Goal: Task Accomplishment & Management: Use online tool/utility

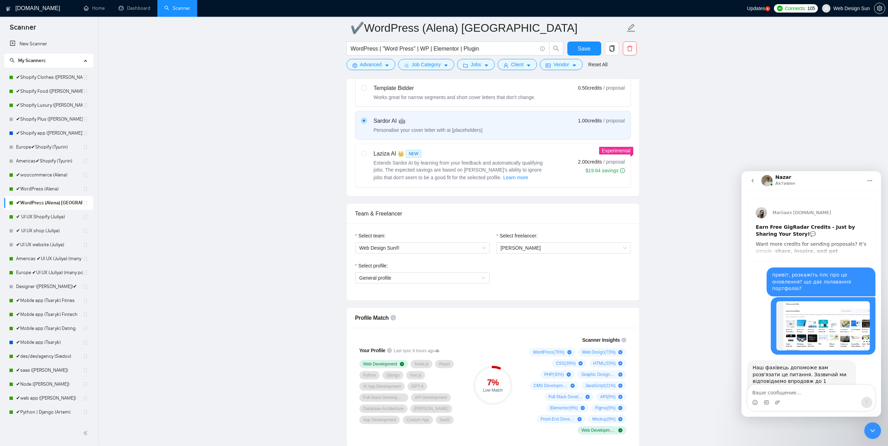
scroll to position [567, 0]
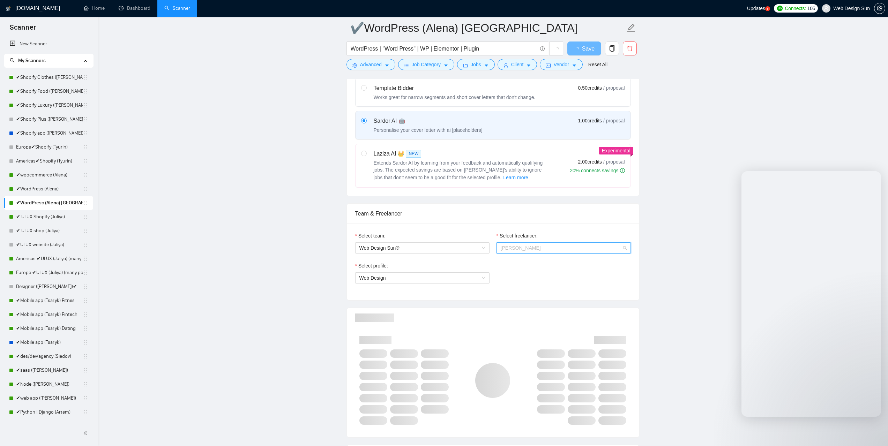
click at [589, 248] on span "Alena Lyahova" at bounding box center [564, 248] width 126 height 10
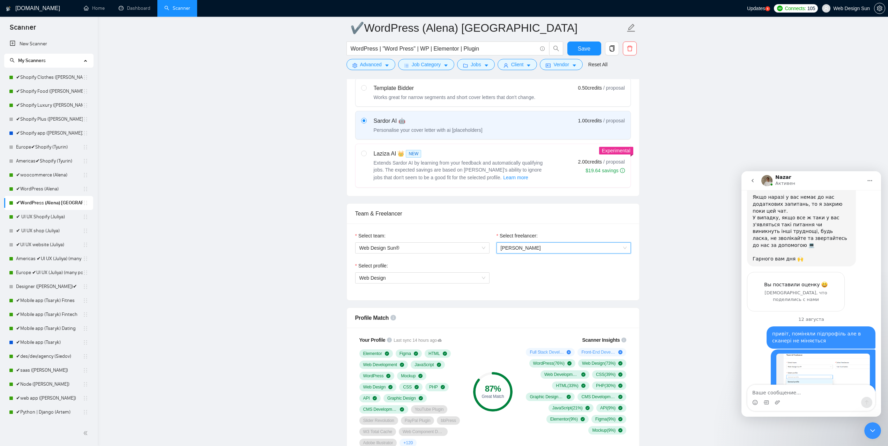
scroll to position [349, 0]
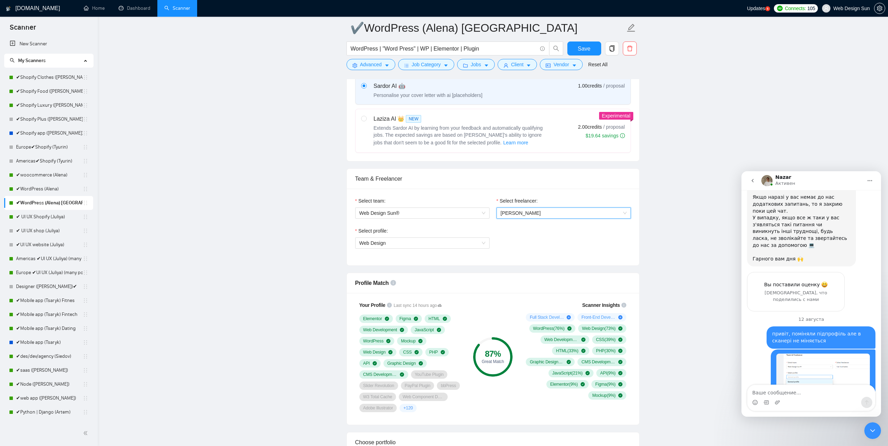
click at [590, 218] on div "Select freelancer: 880069582497046528 Alena Lyahova" at bounding box center [563, 212] width 141 height 30
click at [593, 211] on span "Alena Lyahova" at bounding box center [564, 213] width 126 height 10
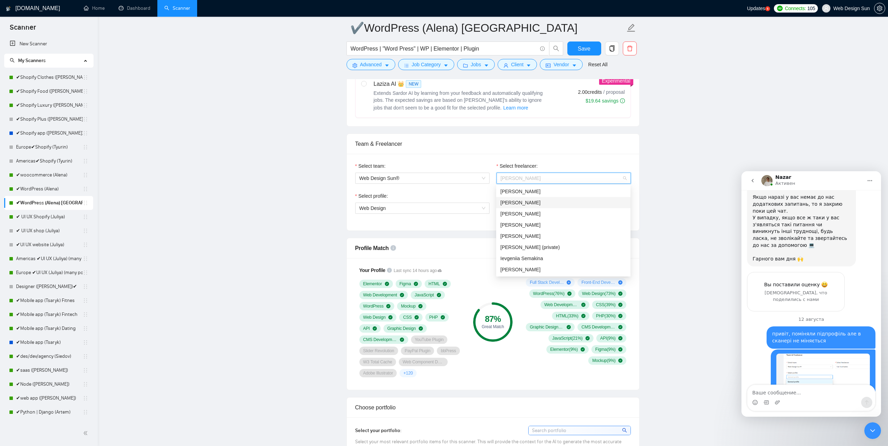
click at [555, 202] on div "[PERSON_NAME]" at bounding box center [563, 203] width 126 height 8
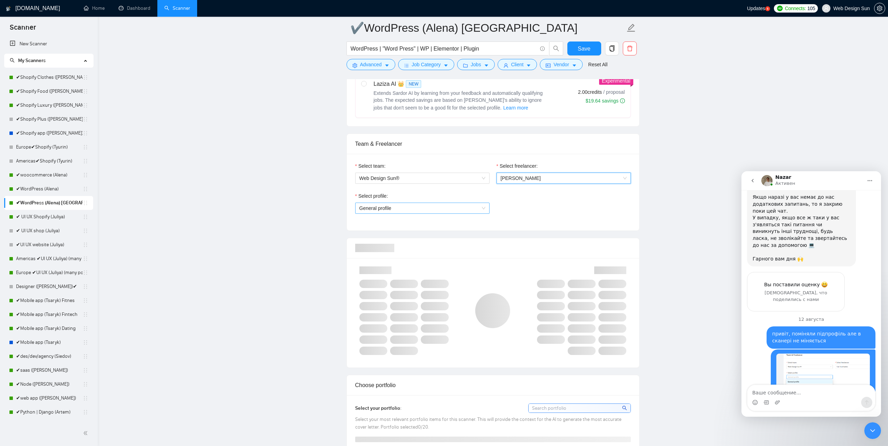
click at [458, 207] on span "General profile" at bounding box center [422, 208] width 126 height 10
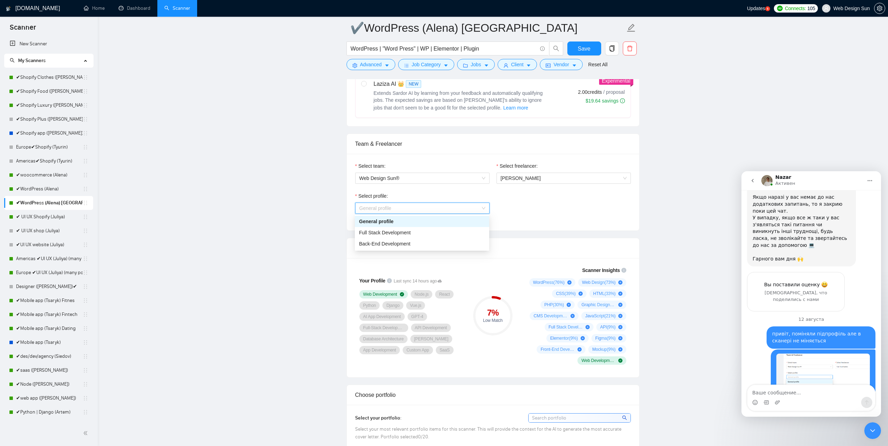
click at [458, 207] on span "General profile" at bounding box center [422, 208] width 126 height 10
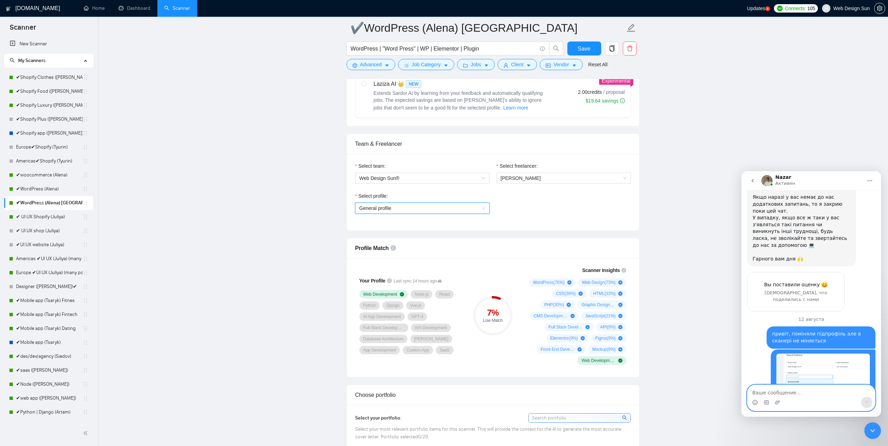
click at [781, 391] on textarea "Ваше сообщение..." at bounding box center [811, 391] width 128 height 12
type textarea "l"
type textarea "ж"
type textarea "досі"
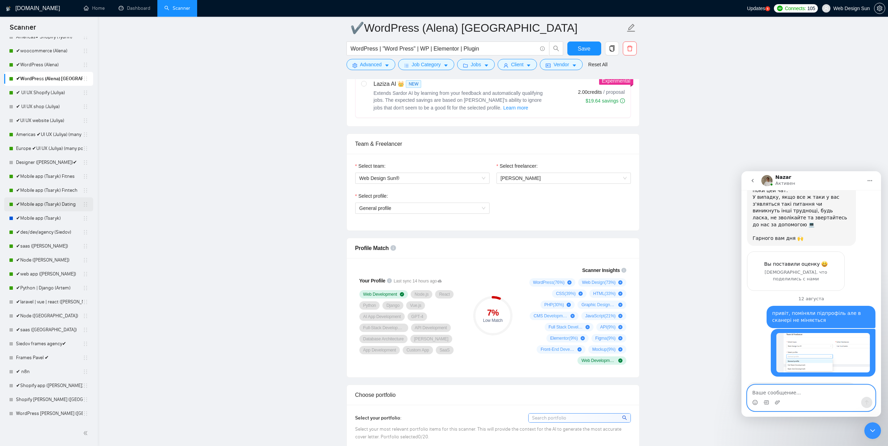
scroll to position [89, 0]
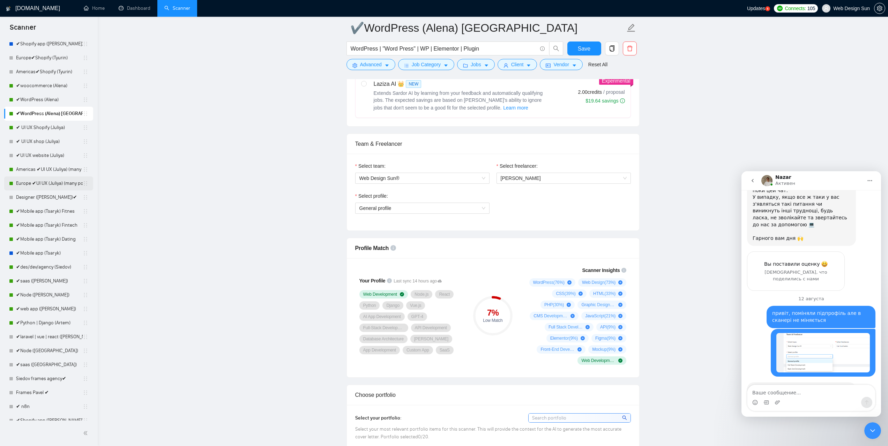
click at [51, 182] on link "Europe ✔UI UX (Juliya) (many posts)" at bounding box center [49, 184] width 67 height 14
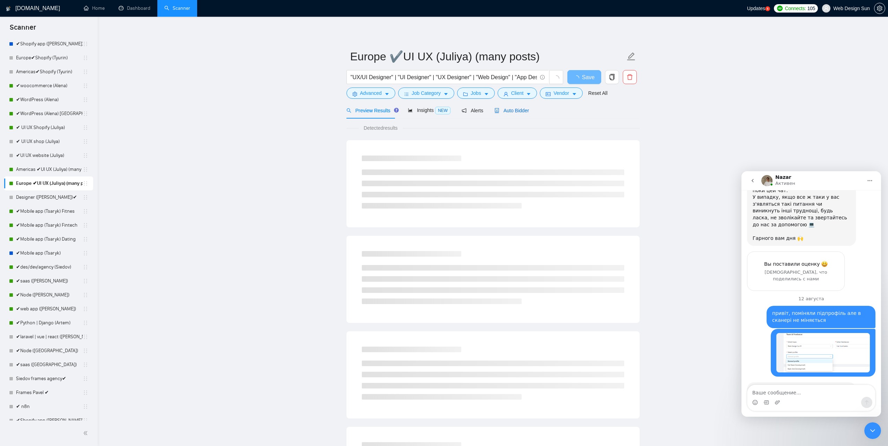
click at [516, 109] on span "Auto Bidder" at bounding box center [511, 111] width 35 height 6
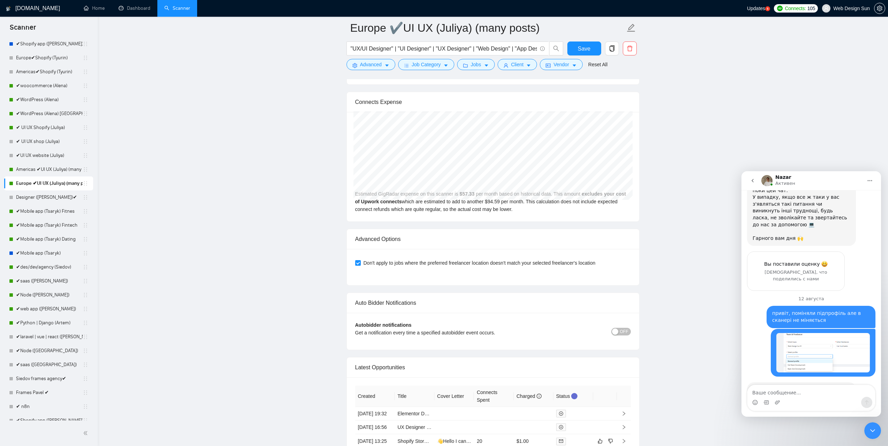
scroll to position [1744, 0]
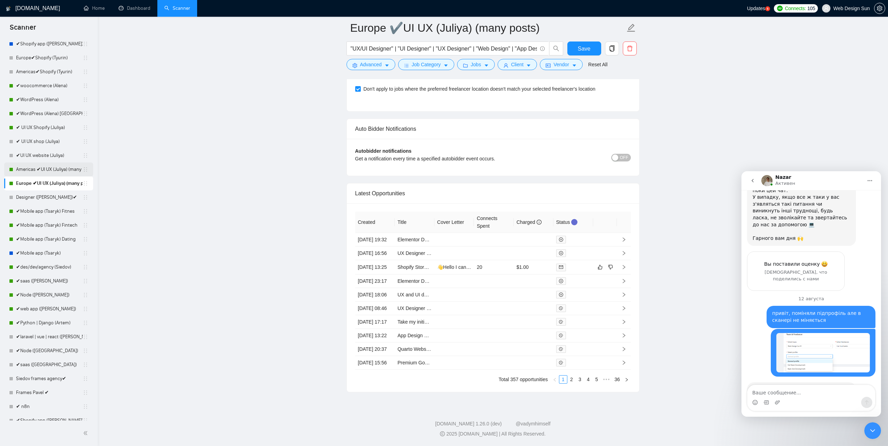
click at [45, 171] on link "Americas ✔UI UX (Juliya) (many posts)" at bounding box center [49, 170] width 67 height 14
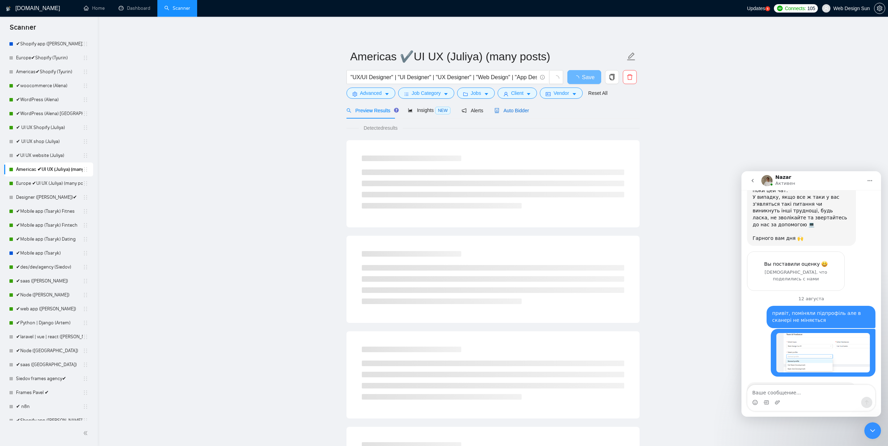
click at [505, 110] on span "Auto Bidder" at bounding box center [511, 111] width 35 height 6
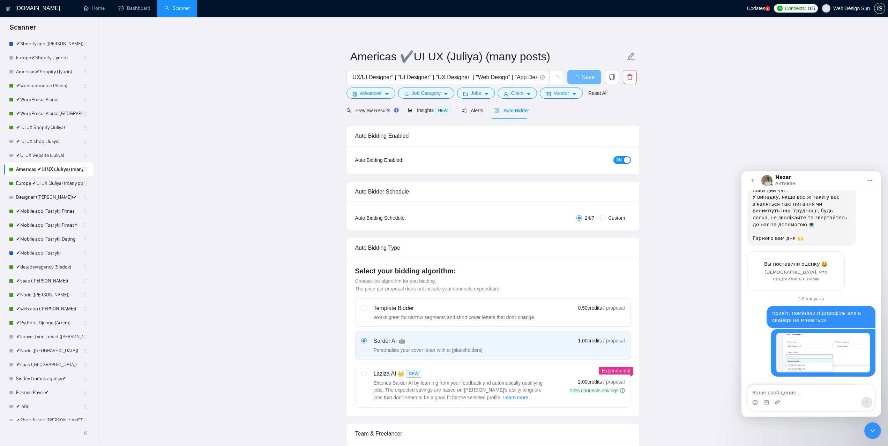
radio input "false"
radio input "true"
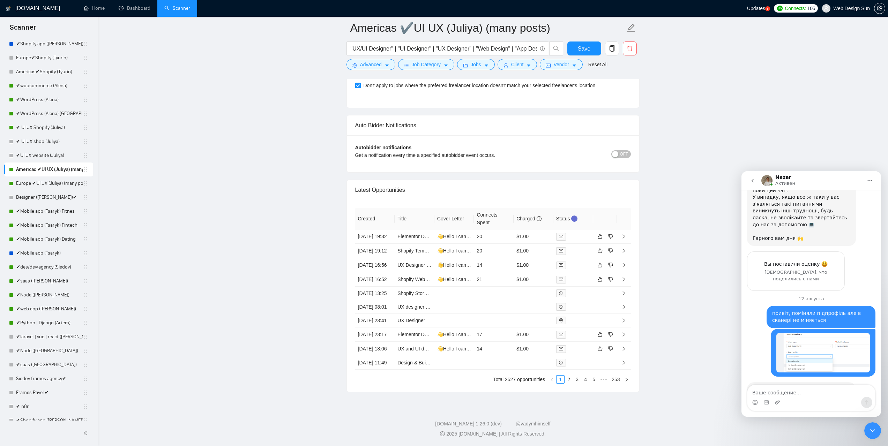
scroll to position [1634, 0]
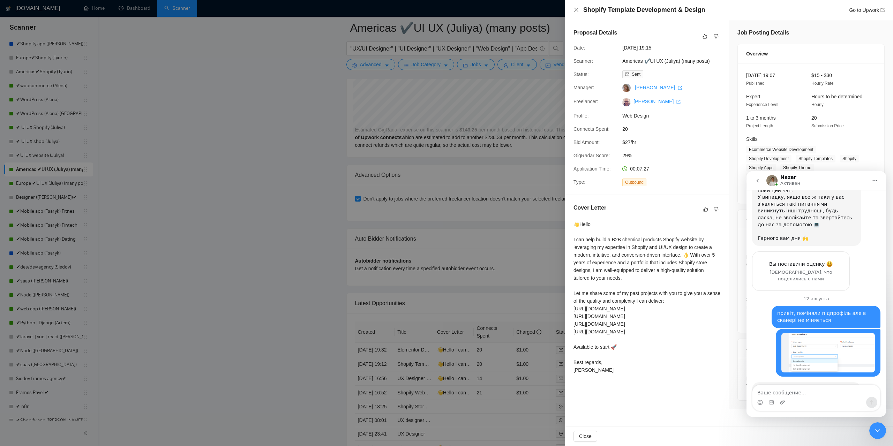
click at [222, 313] on div at bounding box center [446, 223] width 893 height 446
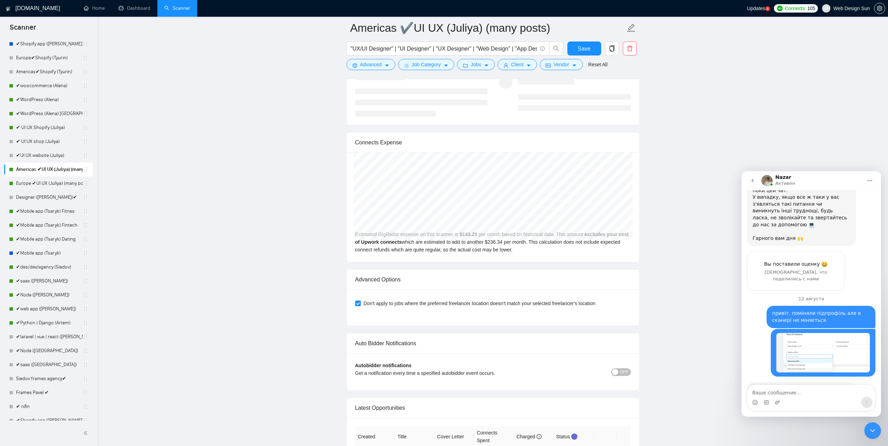
scroll to position [1355, 0]
